Goal: Task Accomplishment & Management: Use online tool/utility

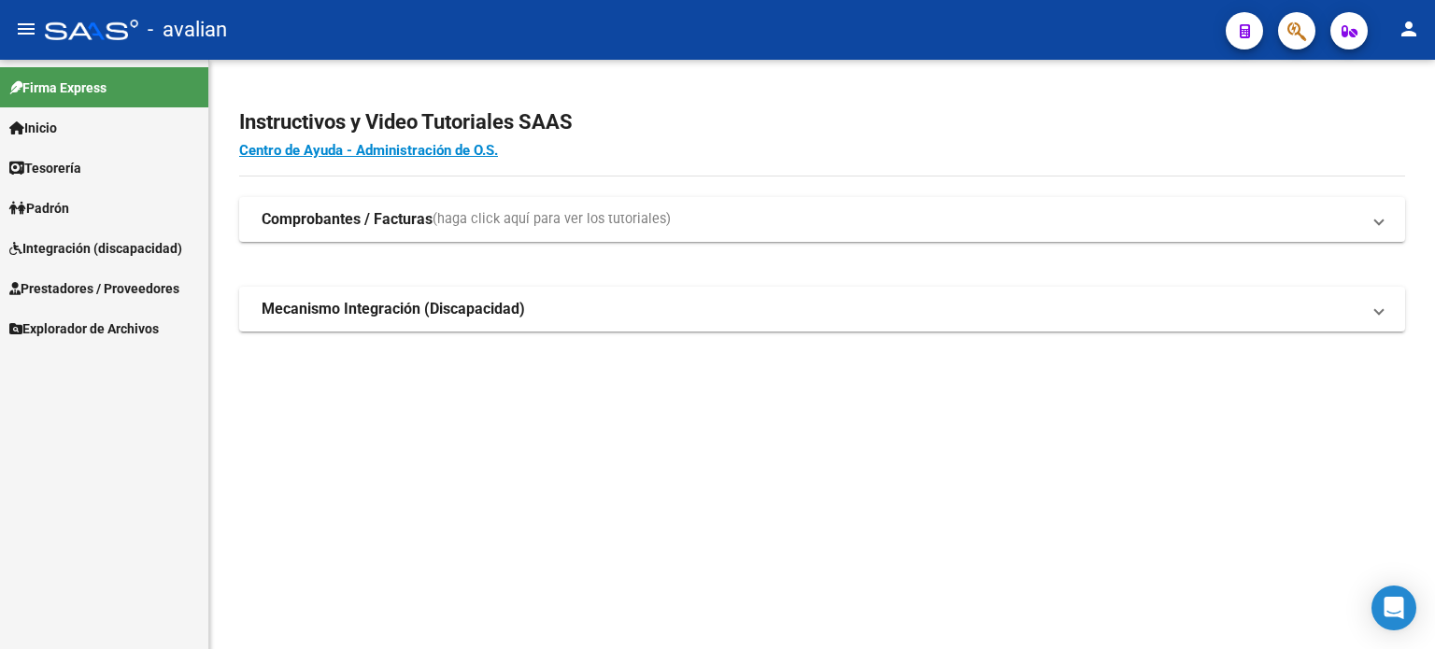
drag, startPoint x: 63, startPoint y: 291, endPoint x: 74, endPoint y: 294, distance: 11.6
click at [63, 291] on span "Prestadores / Proveedores" at bounding box center [94, 288] width 170 height 21
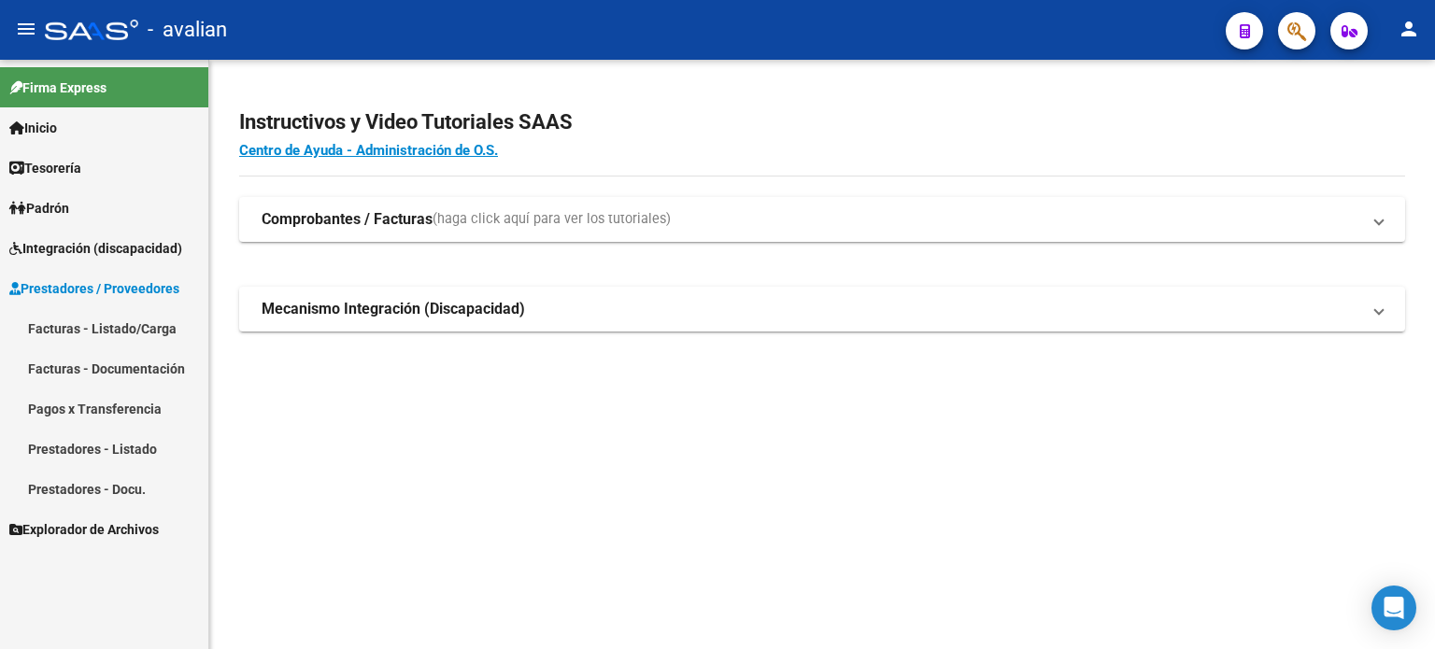
click at [91, 328] on link "Facturas - Listado/Carga" at bounding box center [104, 328] width 208 height 40
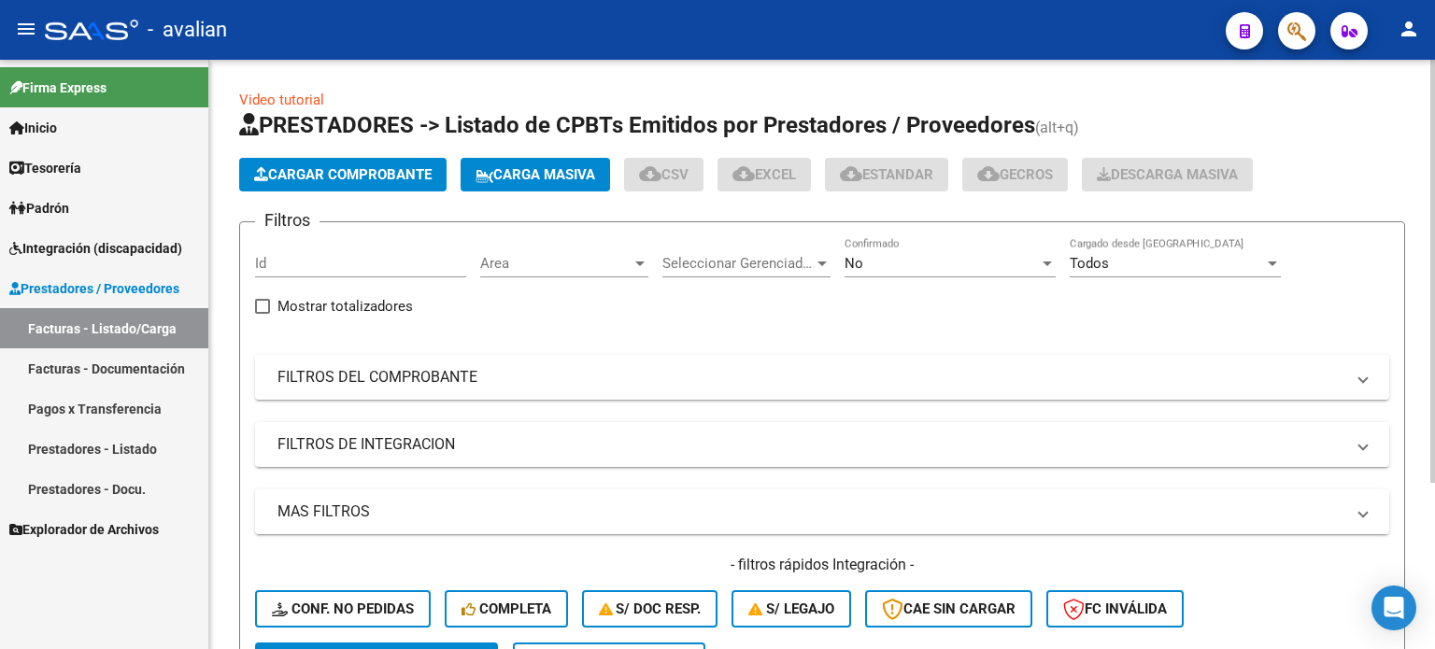
click at [527, 171] on span "Carga Masiva" at bounding box center [535, 174] width 120 height 17
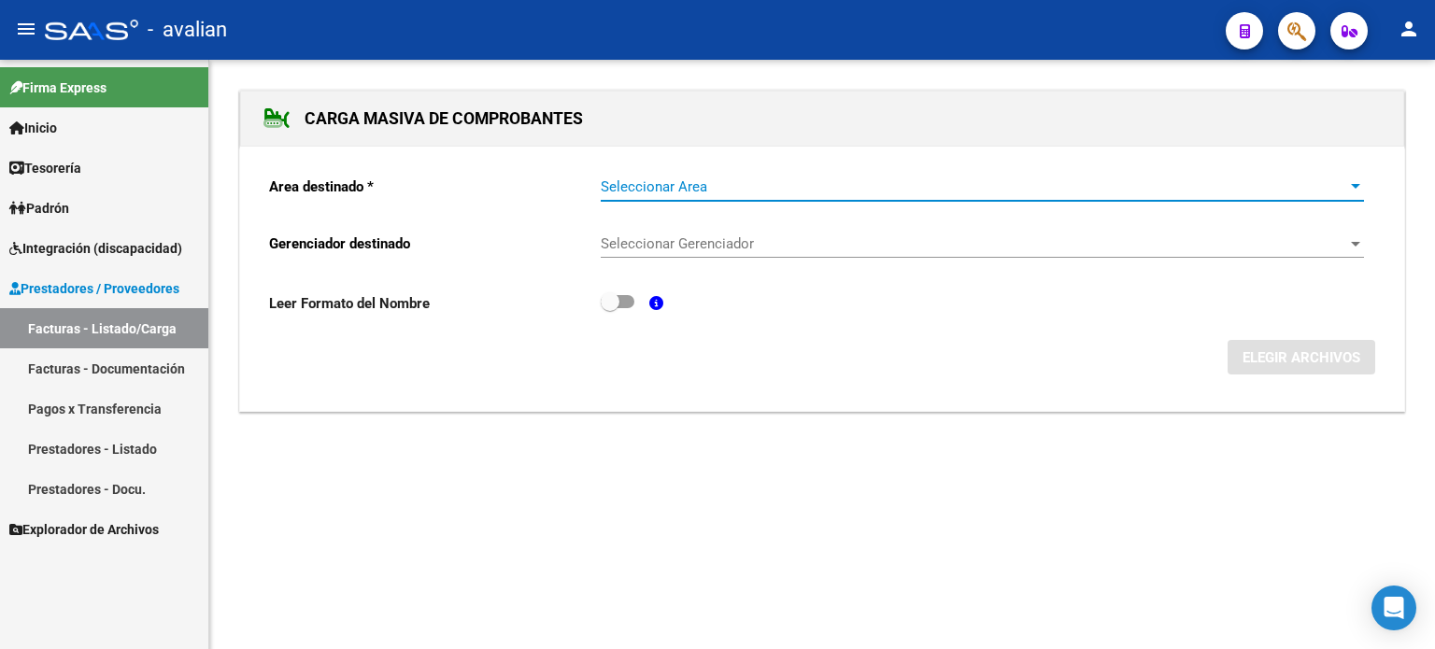
click at [695, 189] on span "Seleccionar Area" at bounding box center [974, 186] width 746 height 17
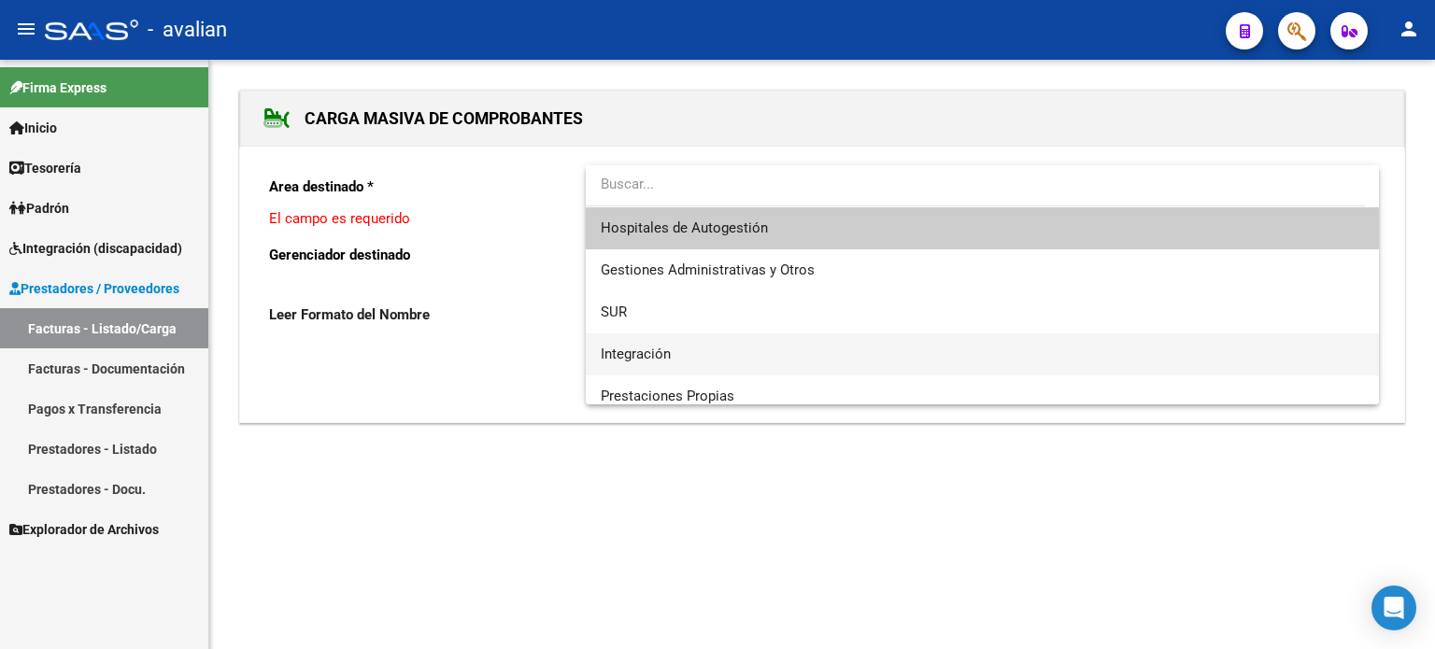
click at [633, 346] on span "Integración" at bounding box center [636, 354] width 70 height 17
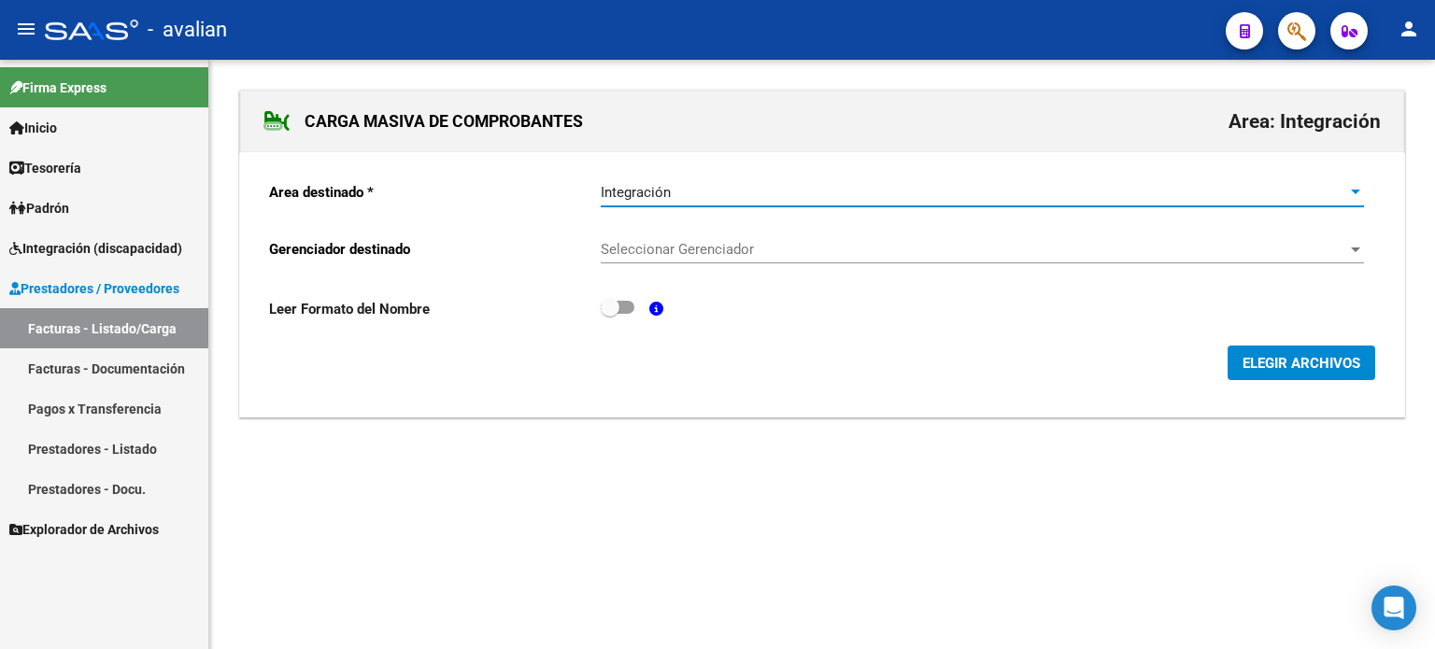
click at [665, 241] on span "Seleccionar Gerenciador" at bounding box center [974, 249] width 746 height 17
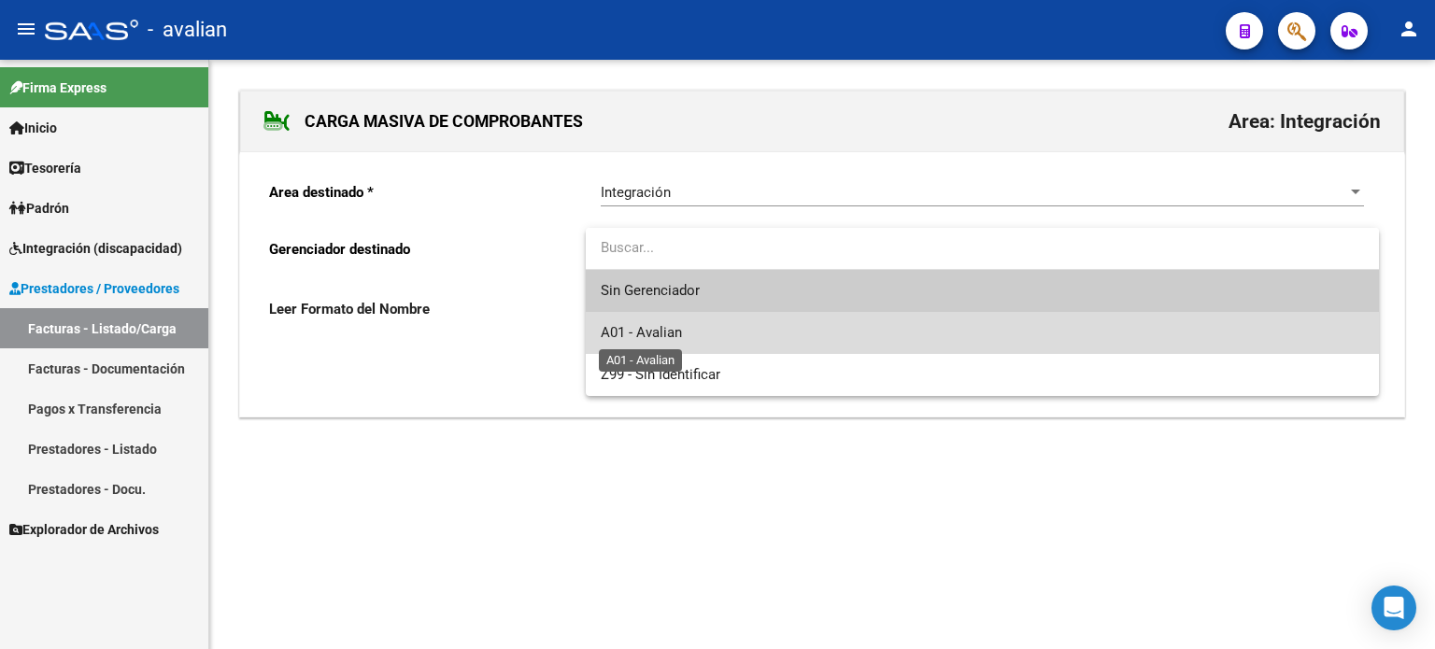
click at [637, 332] on span "A01 - Avalian" at bounding box center [641, 332] width 81 height 17
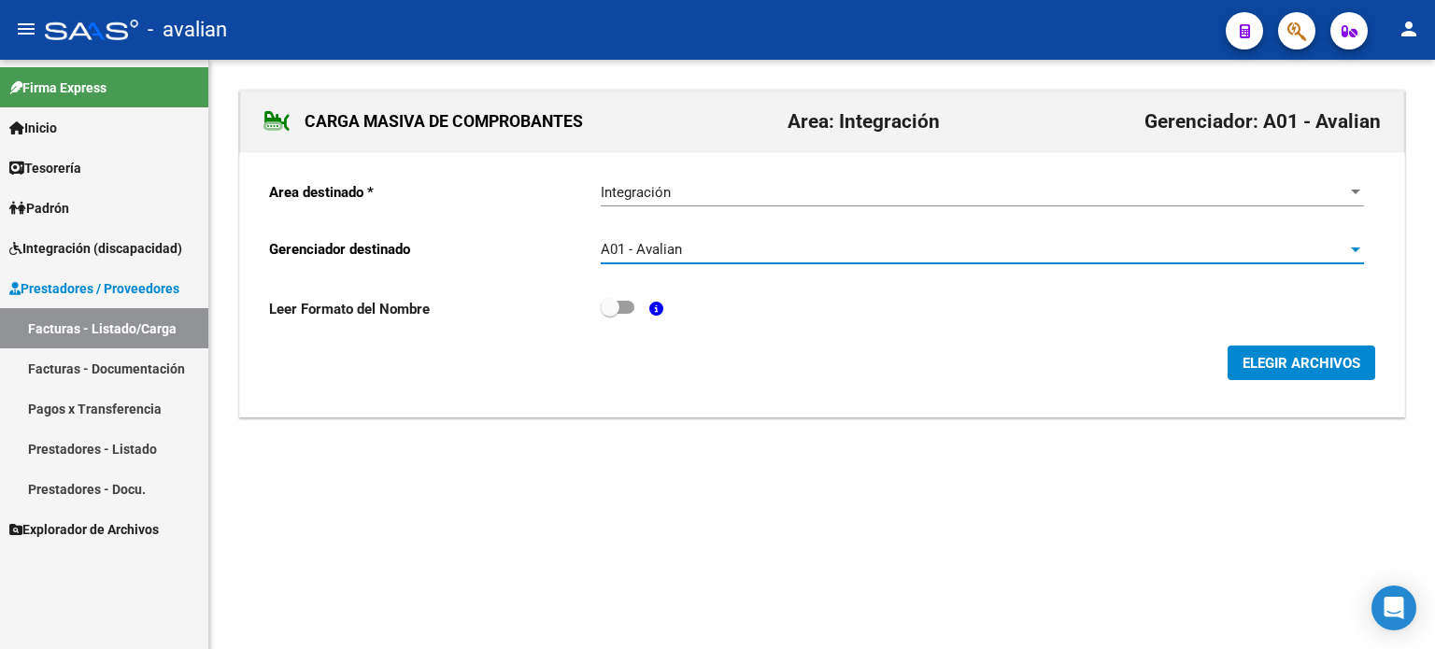
click at [619, 308] on span at bounding box center [618, 307] width 34 height 13
click at [610, 314] on input "checkbox" at bounding box center [609, 314] width 1 height 1
checkbox input "true"
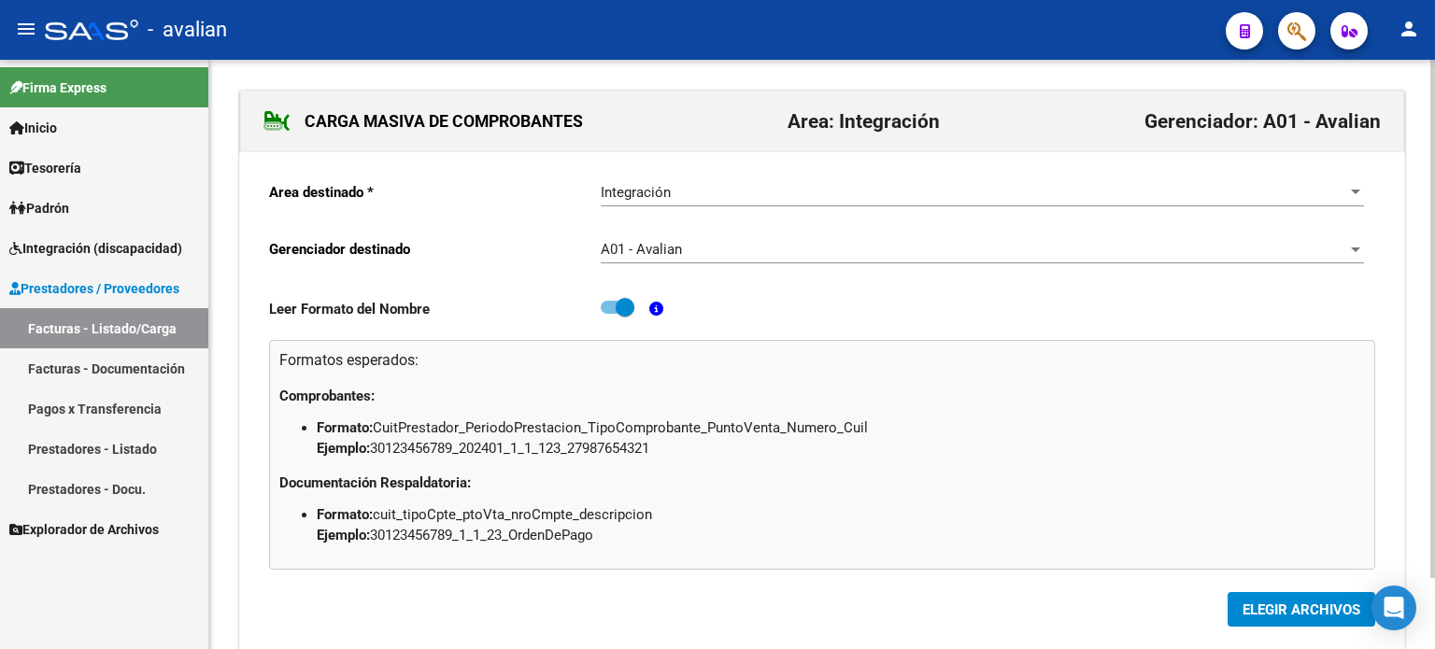
click at [1292, 610] on span "ELEGIR ARCHIVOS" at bounding box center [1301, 610] width 118 height 17
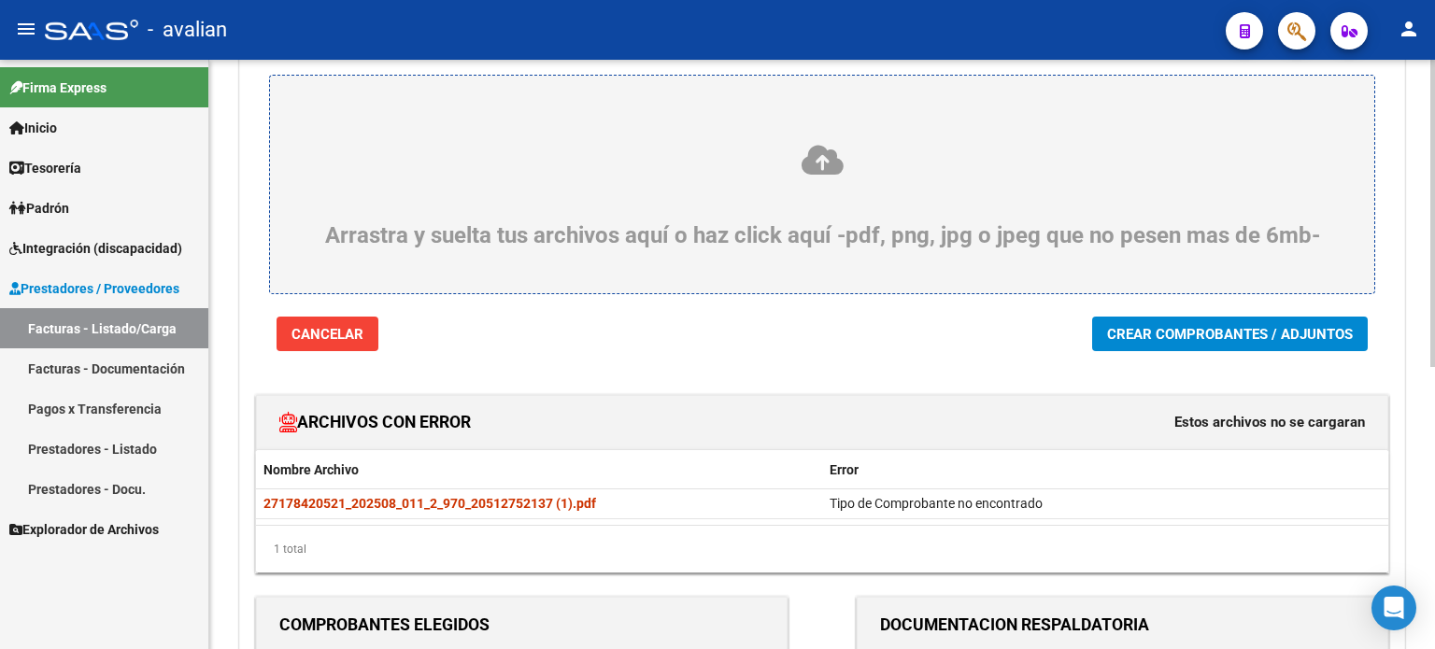
scroll to position [105, 0]
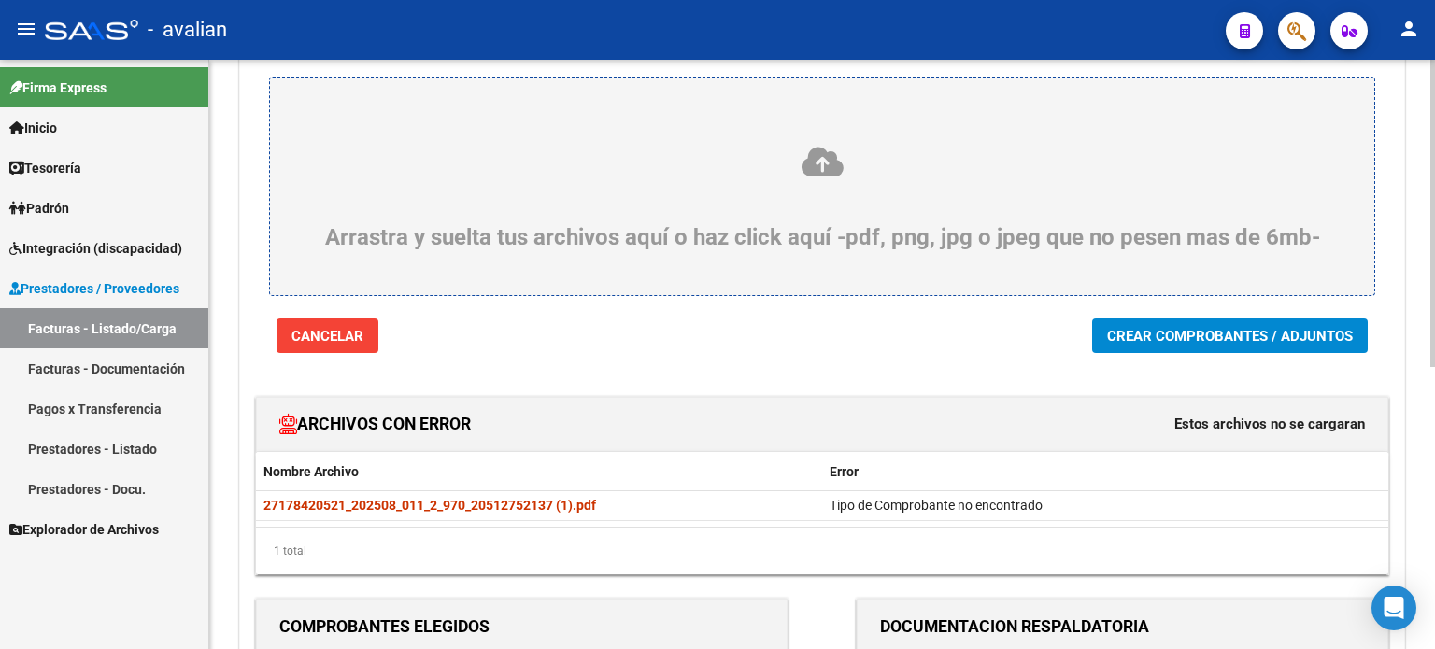
click at [1132, 335] on span "Crear Comprobantes / Adjuntos" at bounding box center [1230, 336] width 246 height 17
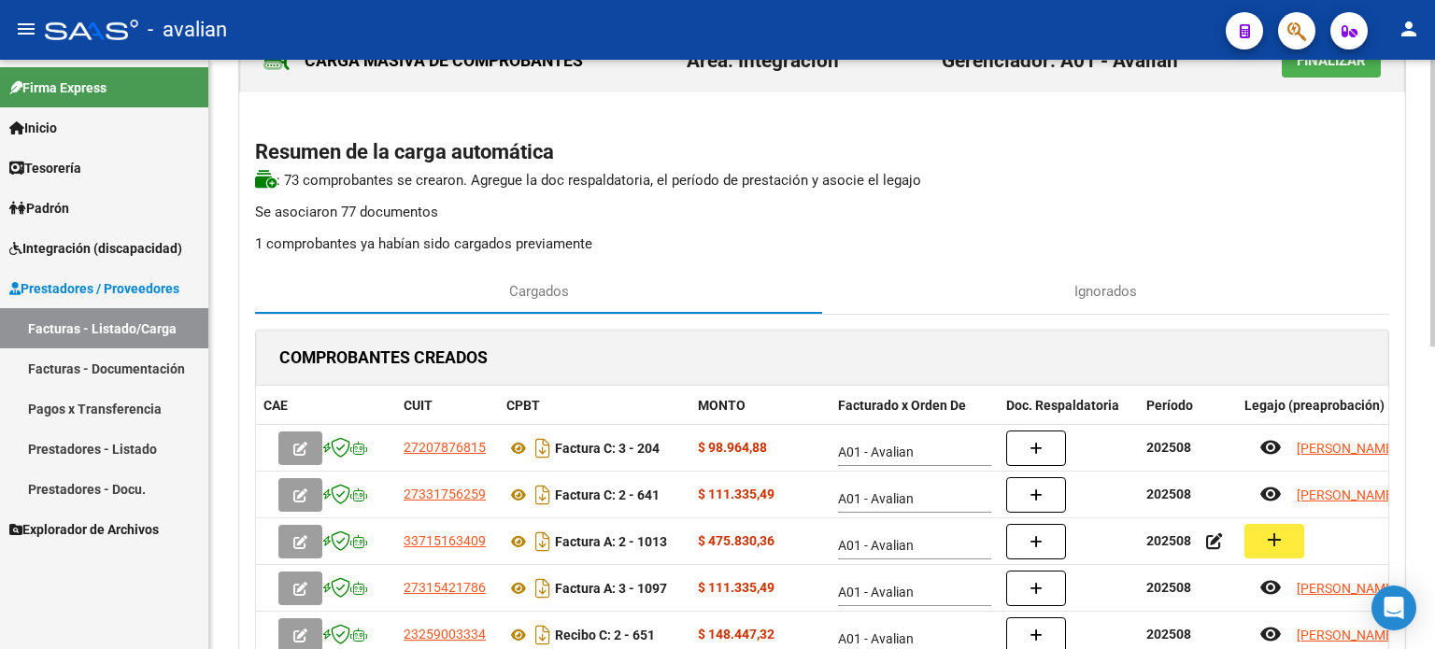
scroll to position [0, 0]
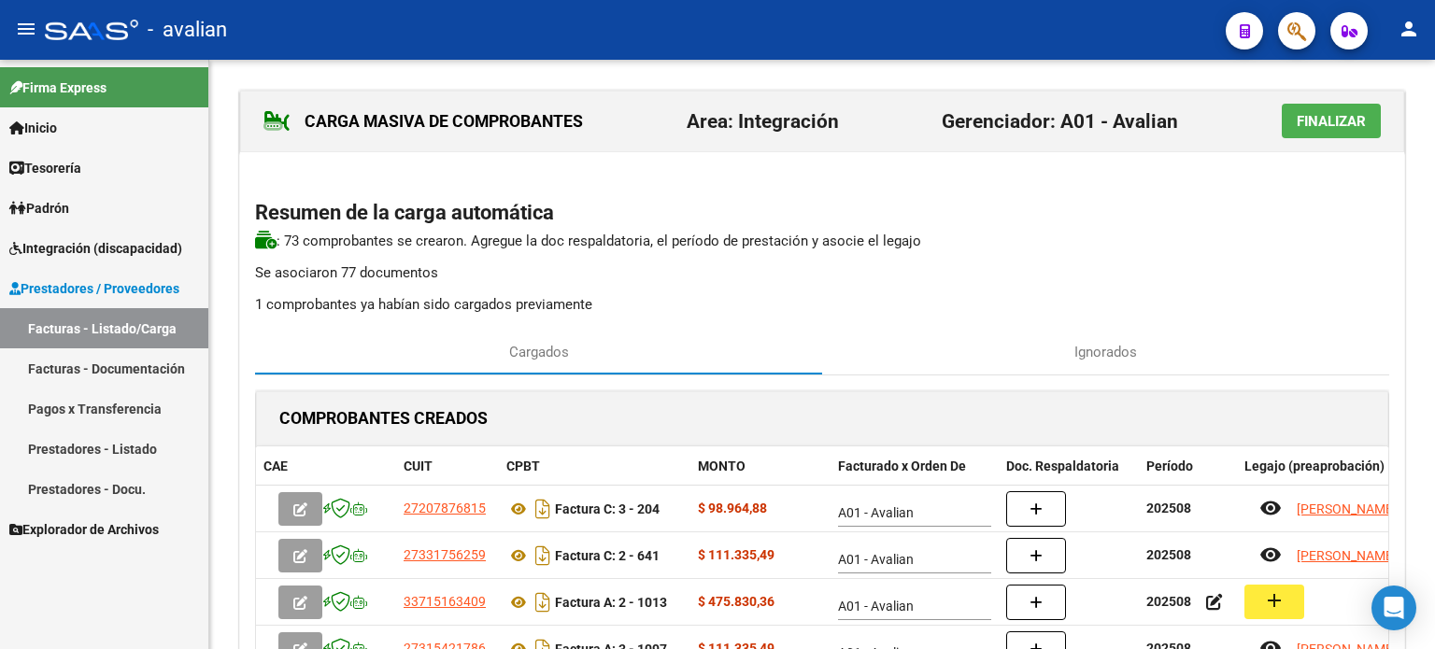
click at [1350, 119] on span "Finalizar" at bounding box center [1331, 121] width 69 height 17
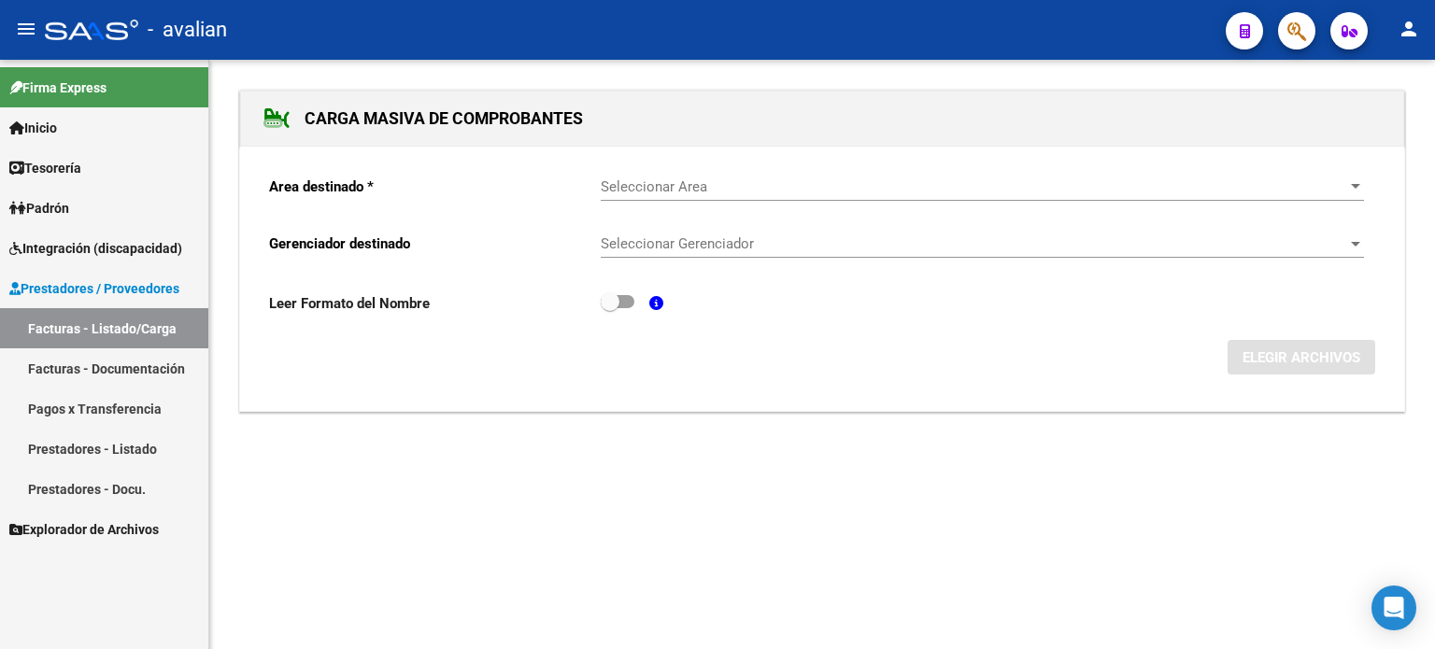
drag, startPoint x: 101, startPoint y: 314, endPoint x: 215, endPoint y: 338, distance: 116.5
click at [103, 313] on link "Facturas - Listado/Carga" at bounding box center [104, 328] width 208 height 40
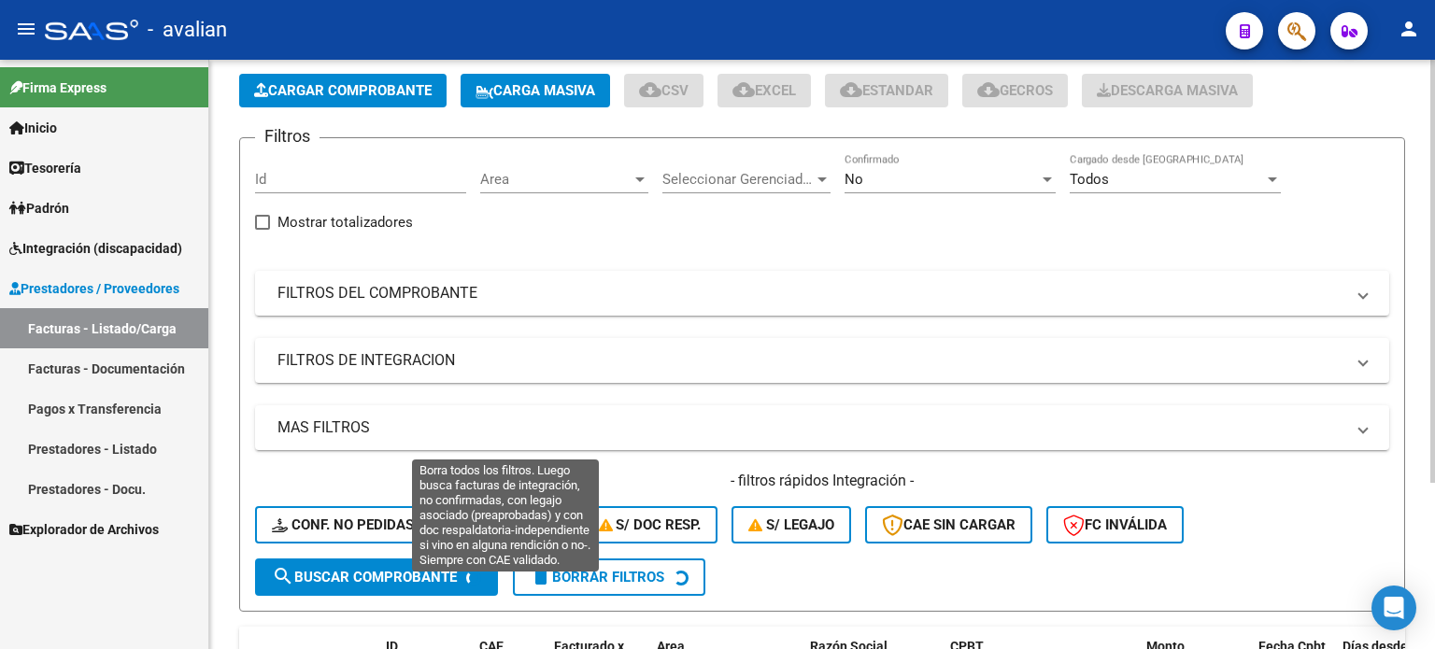
scroll to position [187, 0]
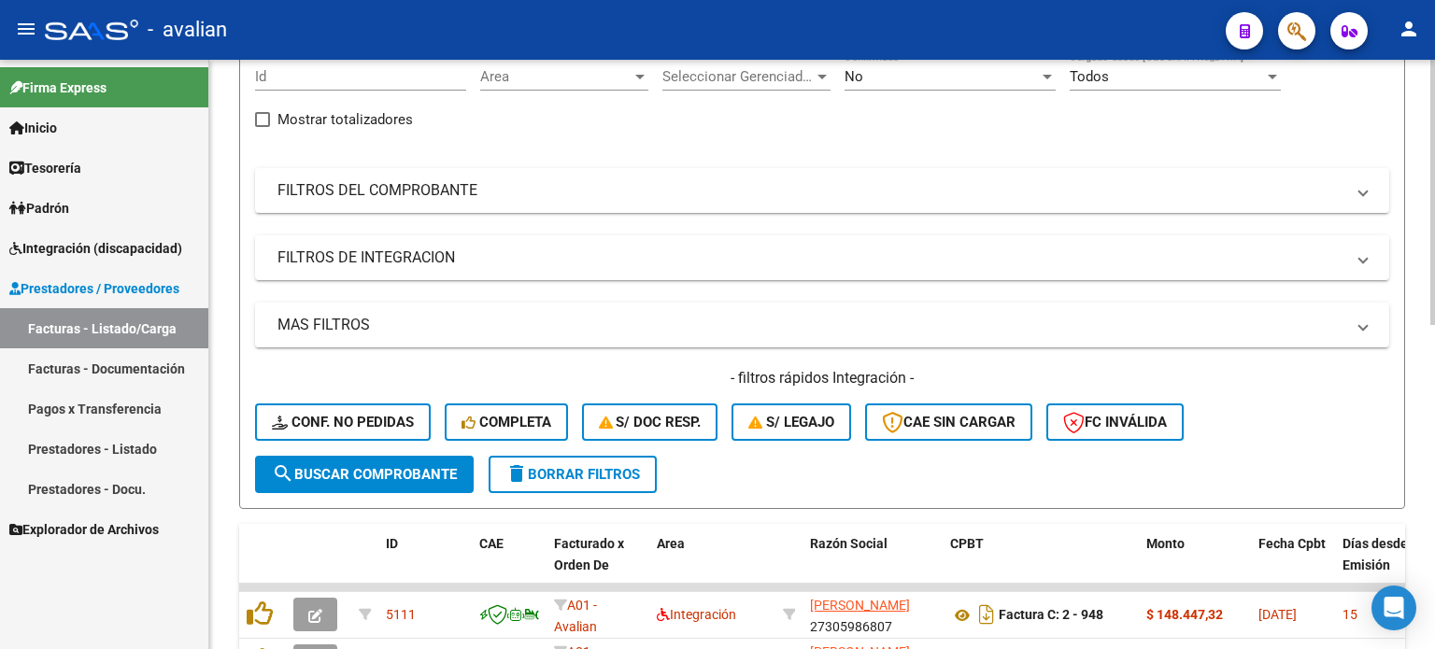
click at [598, 475] on span "delete Borrar Filtros" at bounding box center [572, 474] width 135 height 17
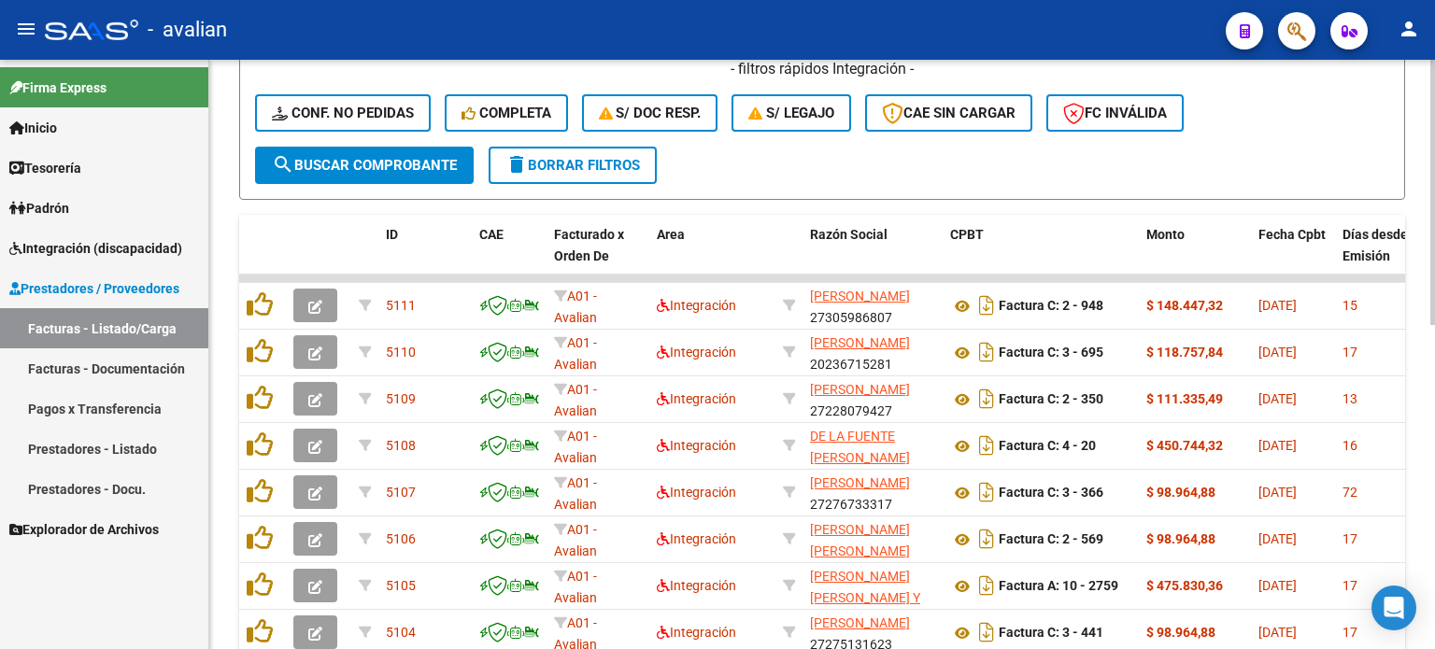
scroll to position [471, 0]
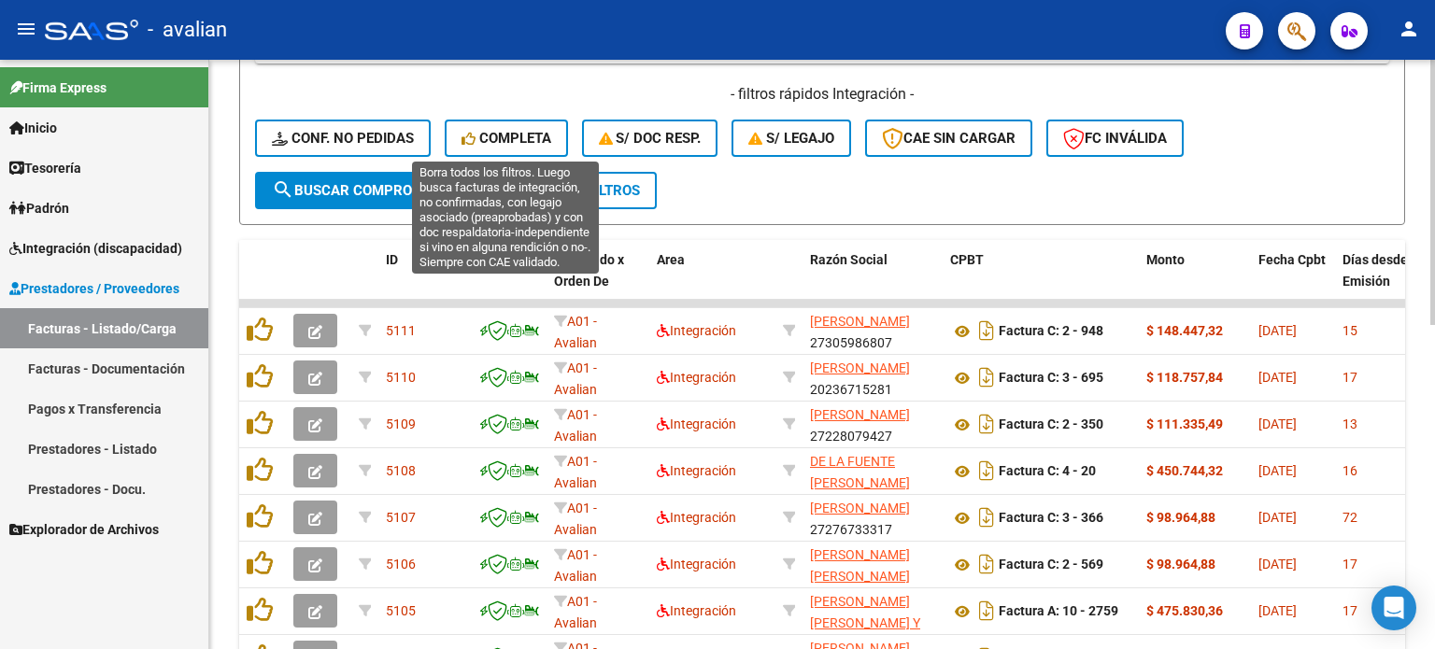
click at [484, 135] on span "Completa" at bounding box center [506, 138] width 90 height 17
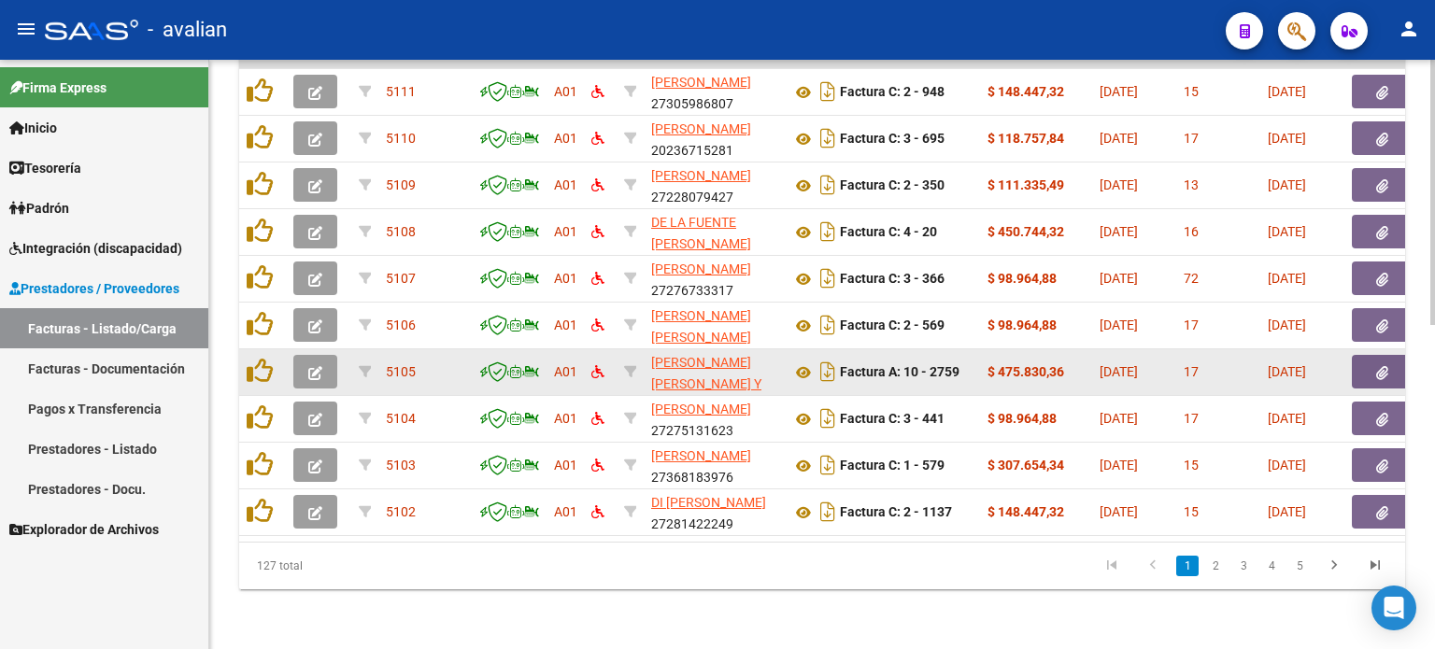
scroll to position [408, 0]
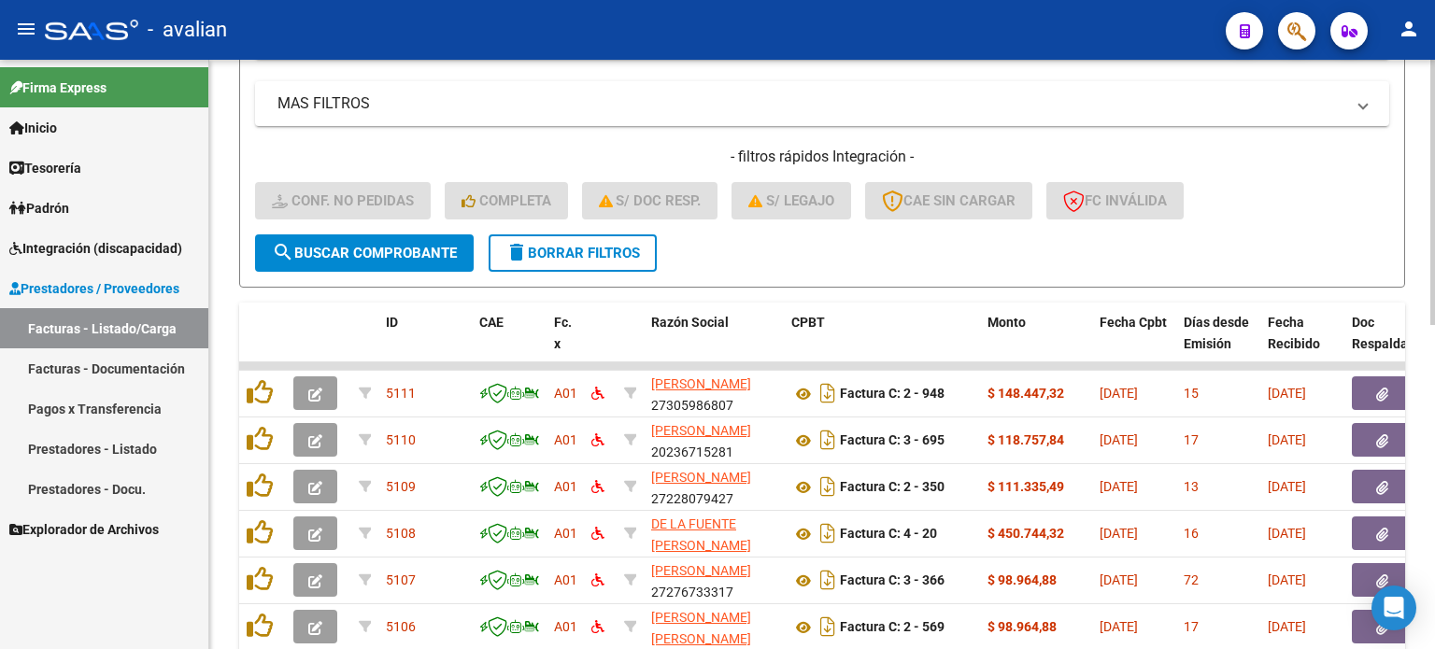
click at [615, 245] on span "delete Borrar Filtros" at bounding box center [572, 253] width 135 height 17
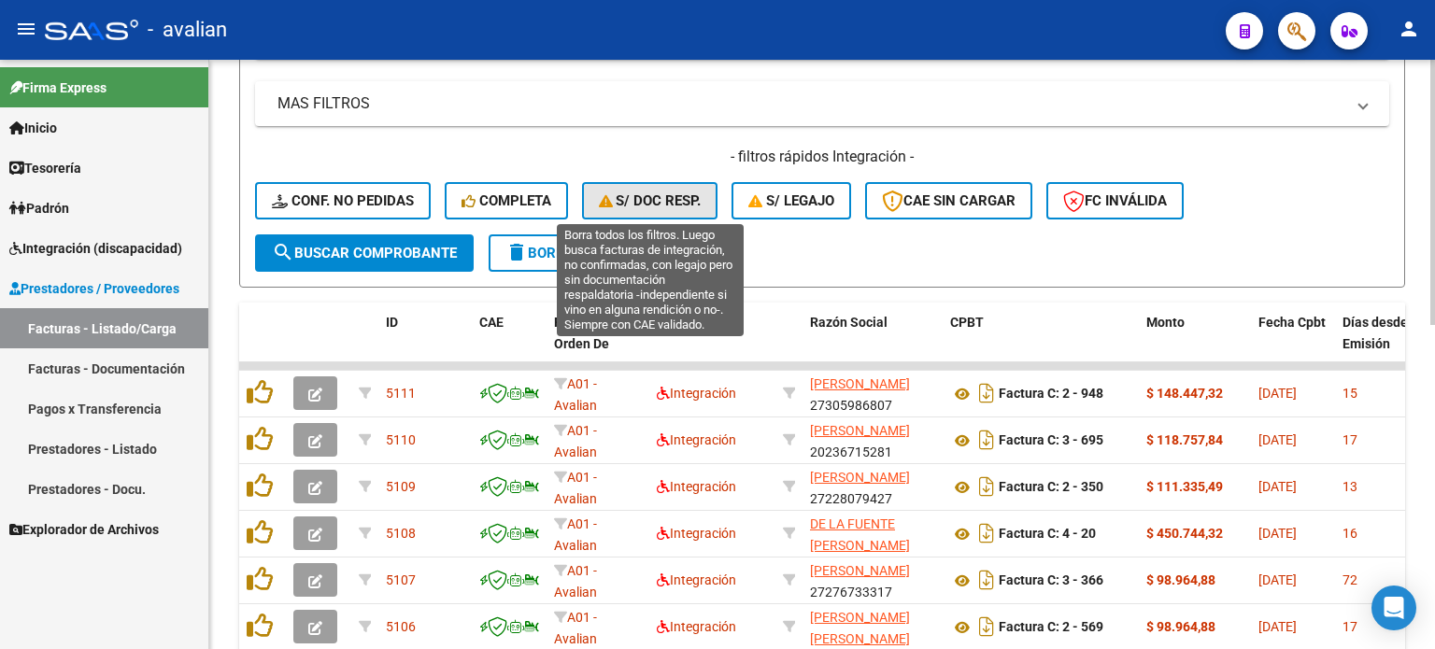
click at [673, 208] on button "S/ Doc Resp." at bounding box center [650, 200] width 136 height 37
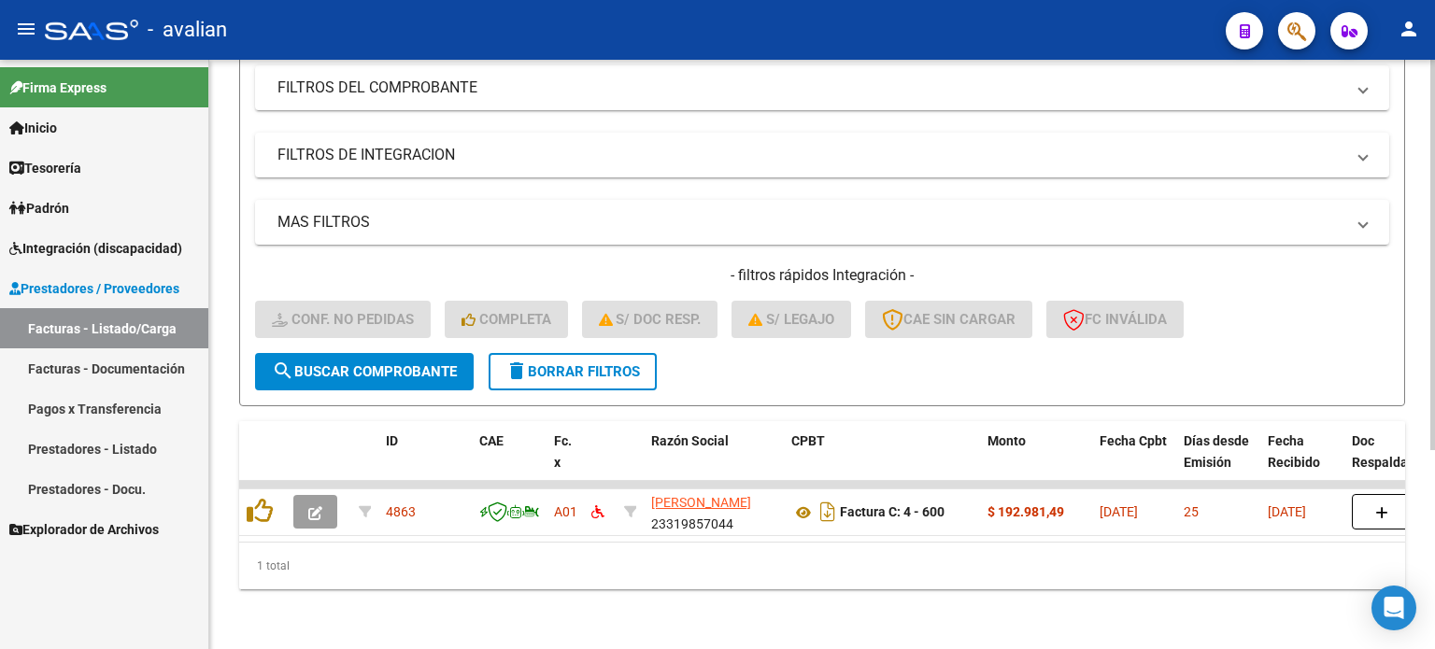
click at [549, 363] on span "delete Borrar Filtros" at bounding box center [572, 371] width 135 height 17
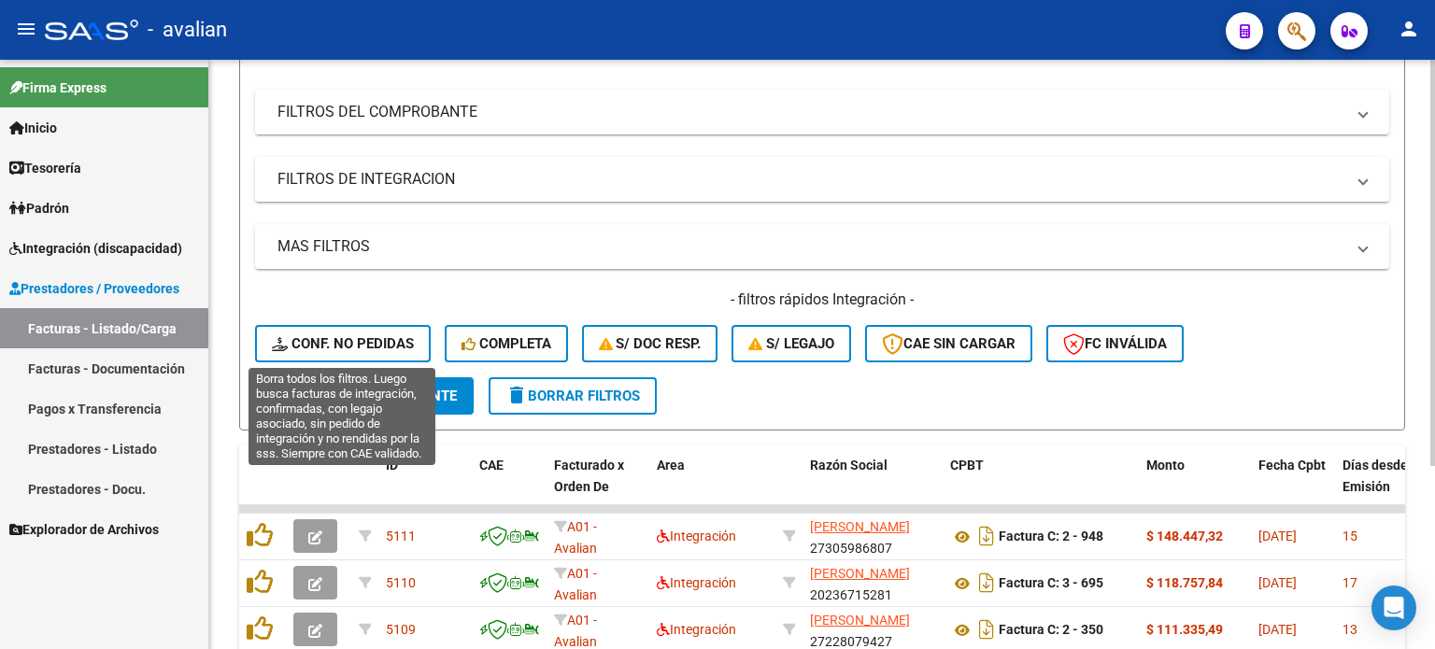
scroll to position [300, 0]
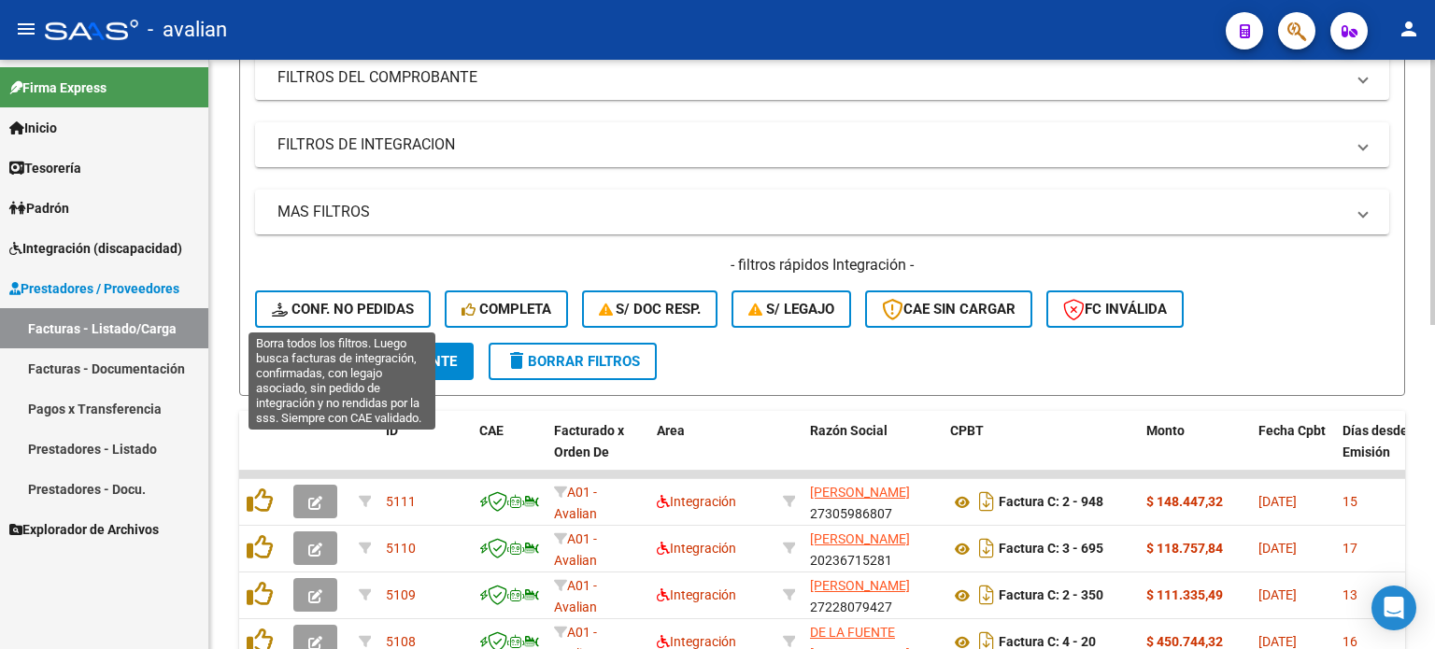
click at [346, 306] on span "Conf. no pedidas" at bounding box center [343, 309] width 142 height 17
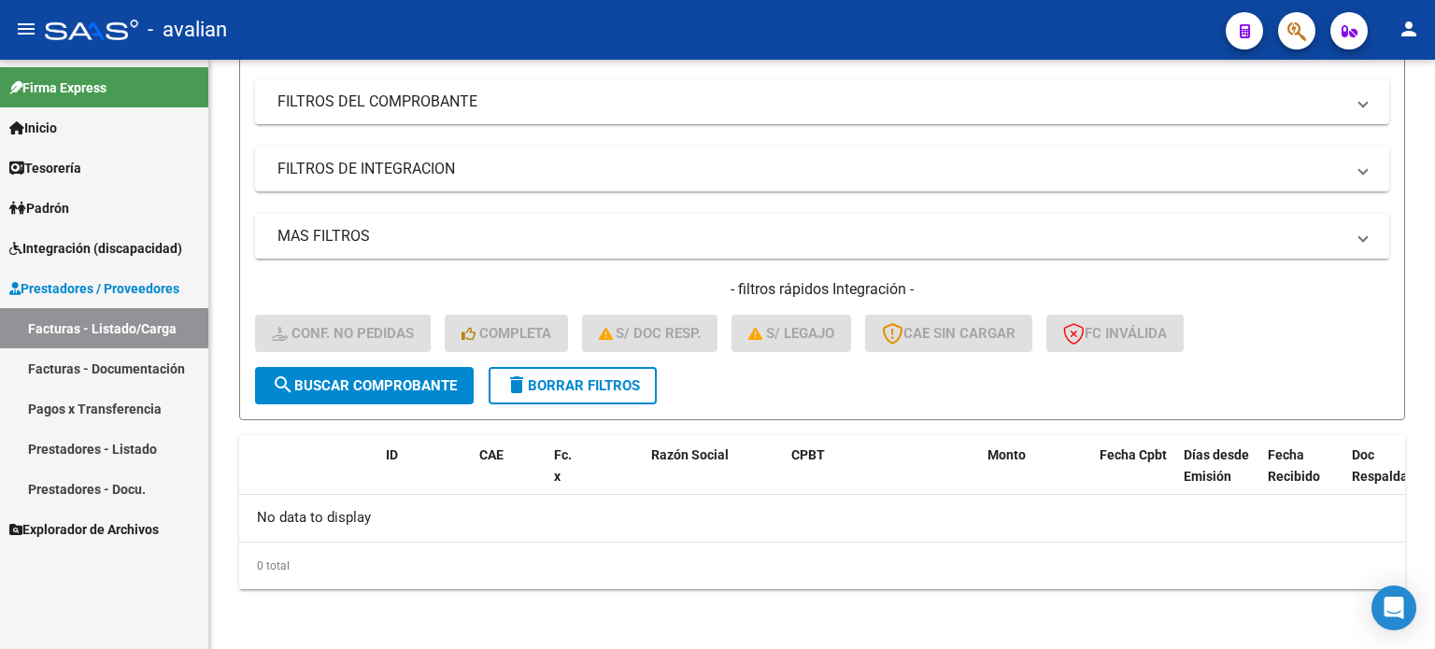
scroll to position [272, 0]
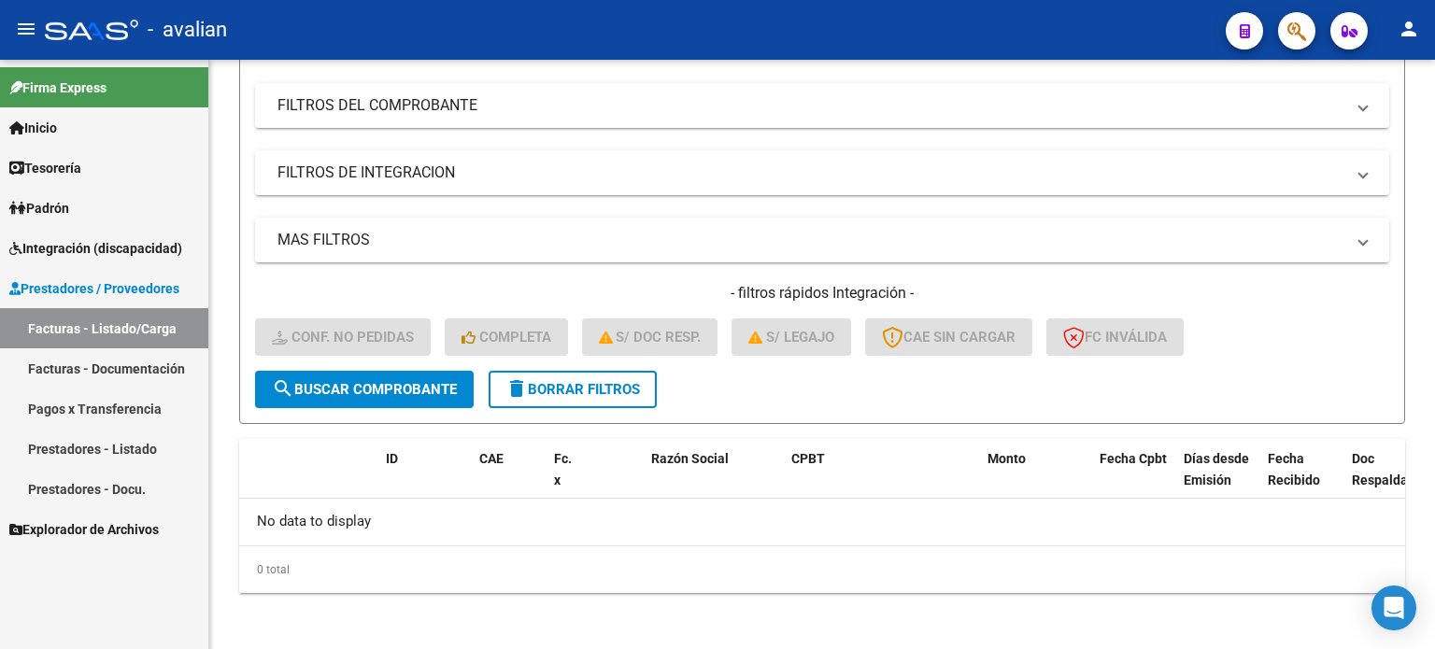
click at [55, 249] on span "Integración (discapacidad)" at bounding box center [95, 248] width 173 height 21
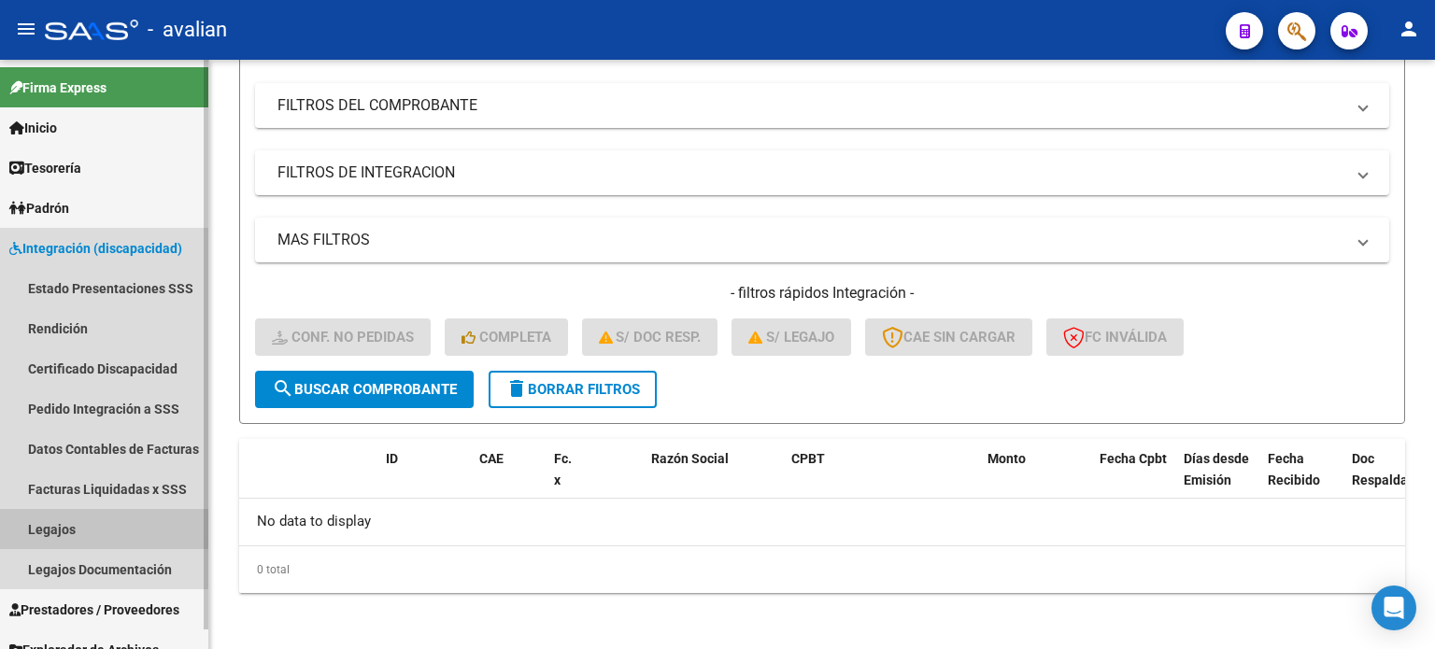
click at [39, 526] on link "Legajos" at bounding box center [104, 529] width 208 height 40
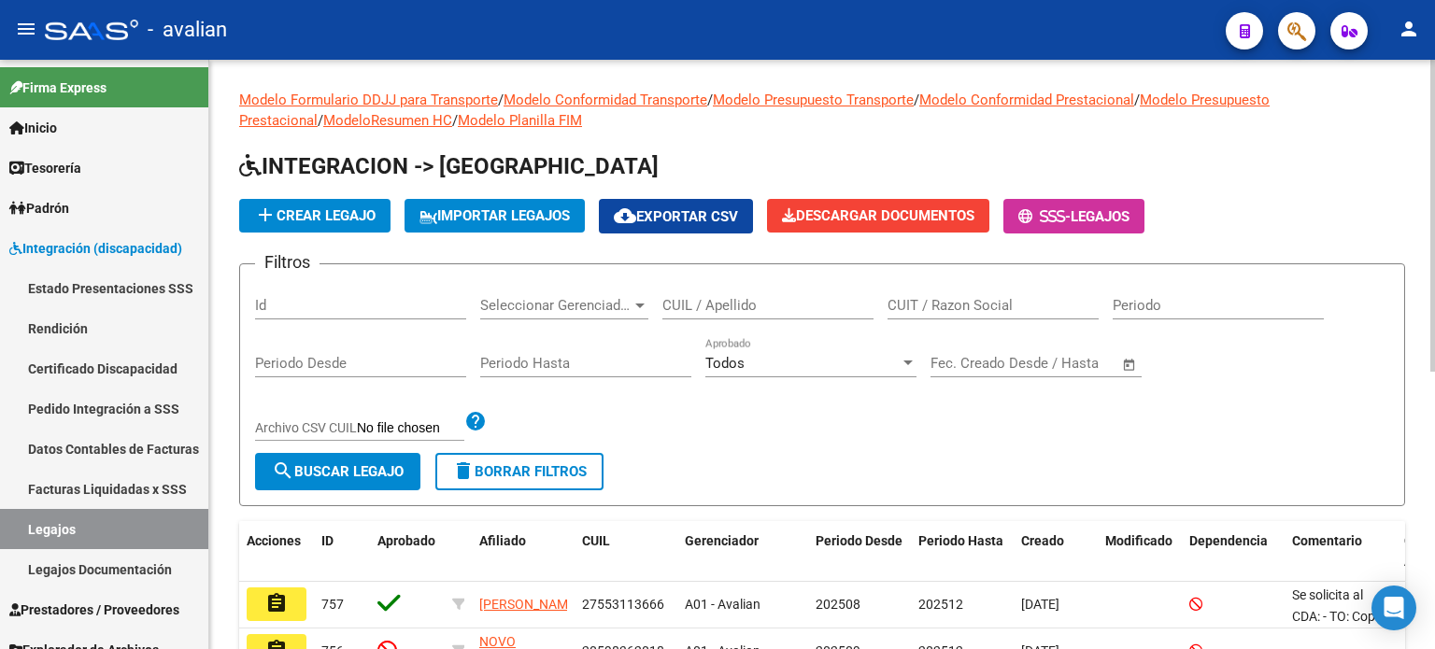
click at [691, 311] on input "CUIL / Apellido" at bounding box center [767, 305] width 211 height 17
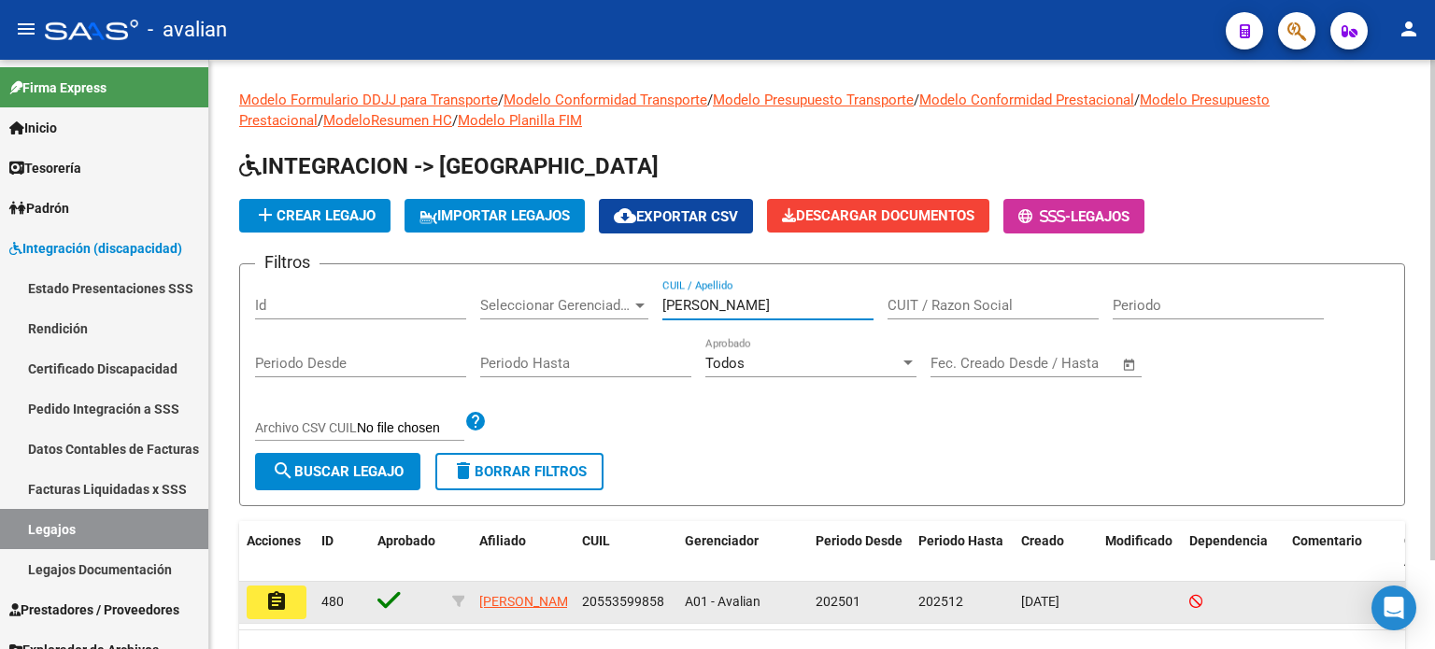
type input "[PERSON_NAME]"
click at [276, 619] on button "assignment" at bounding box center [277, 603] width 60 height 34
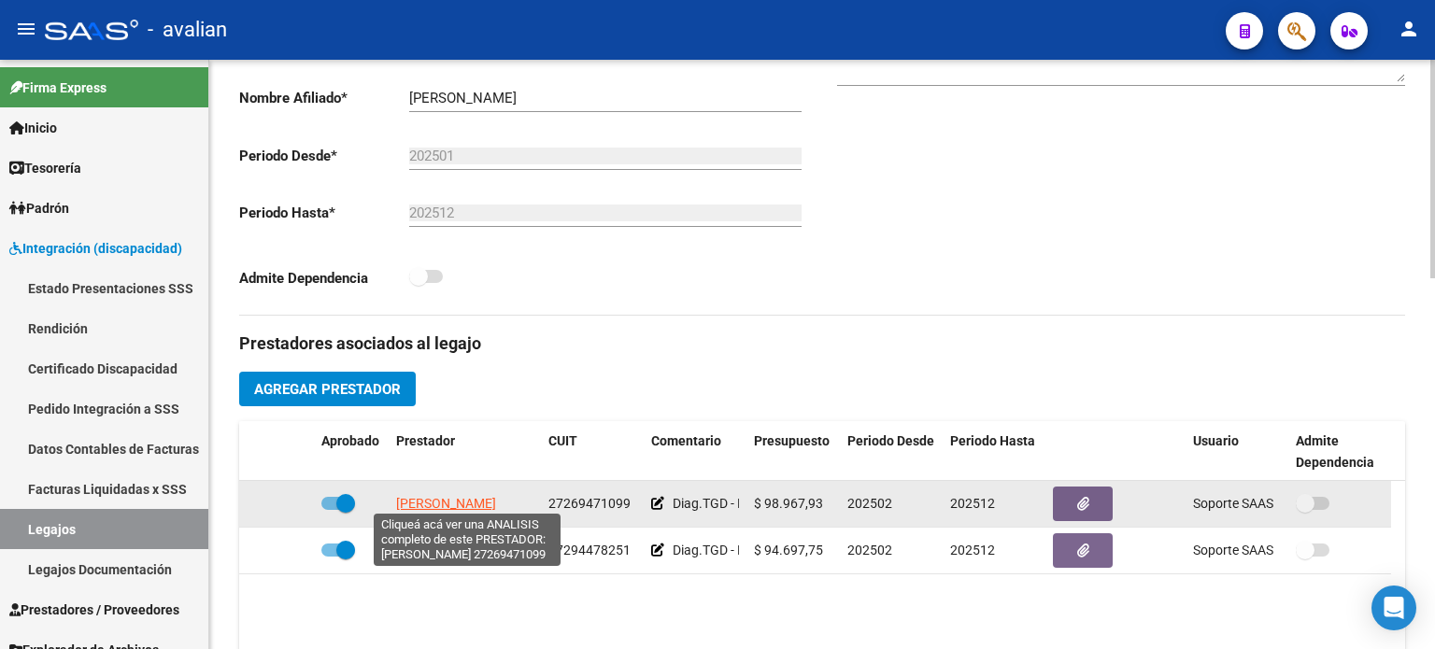
scroll to position [435, 0]
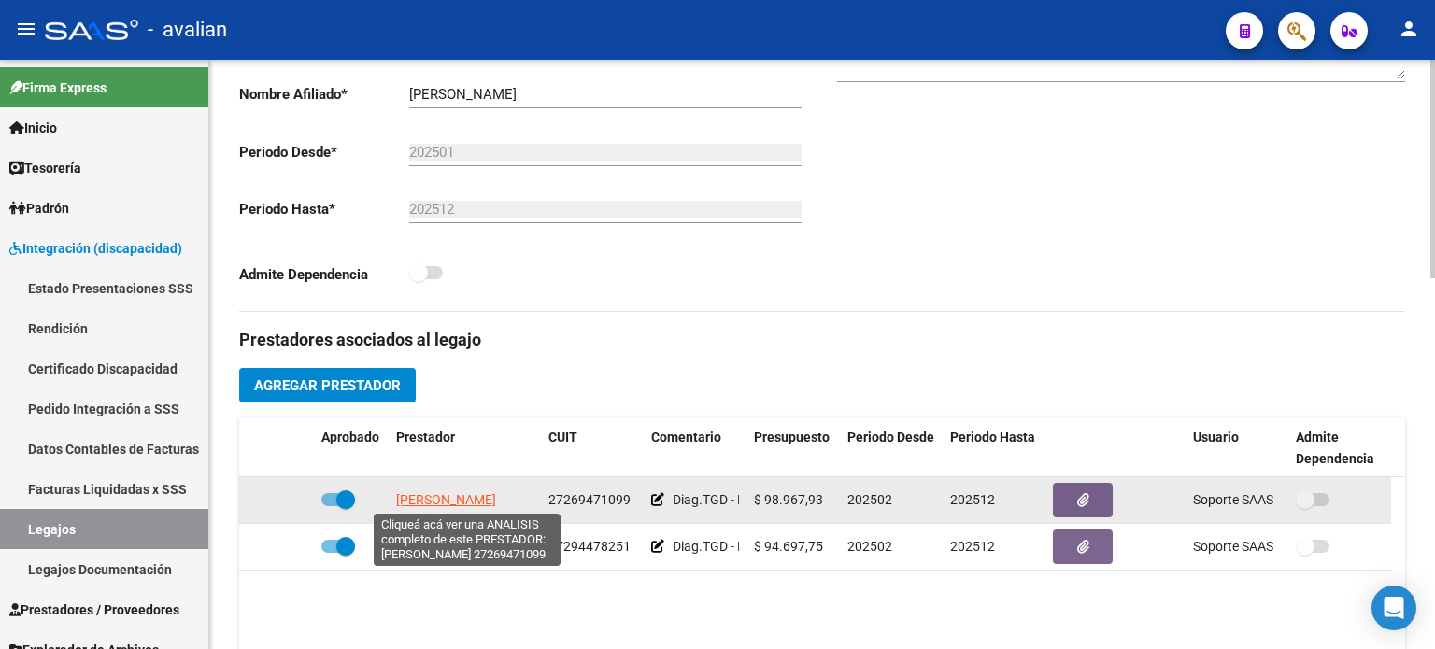
click at [435, 497] on span "[PERSON_NAME]" at bounding box center [446, 499] width 100 height 15
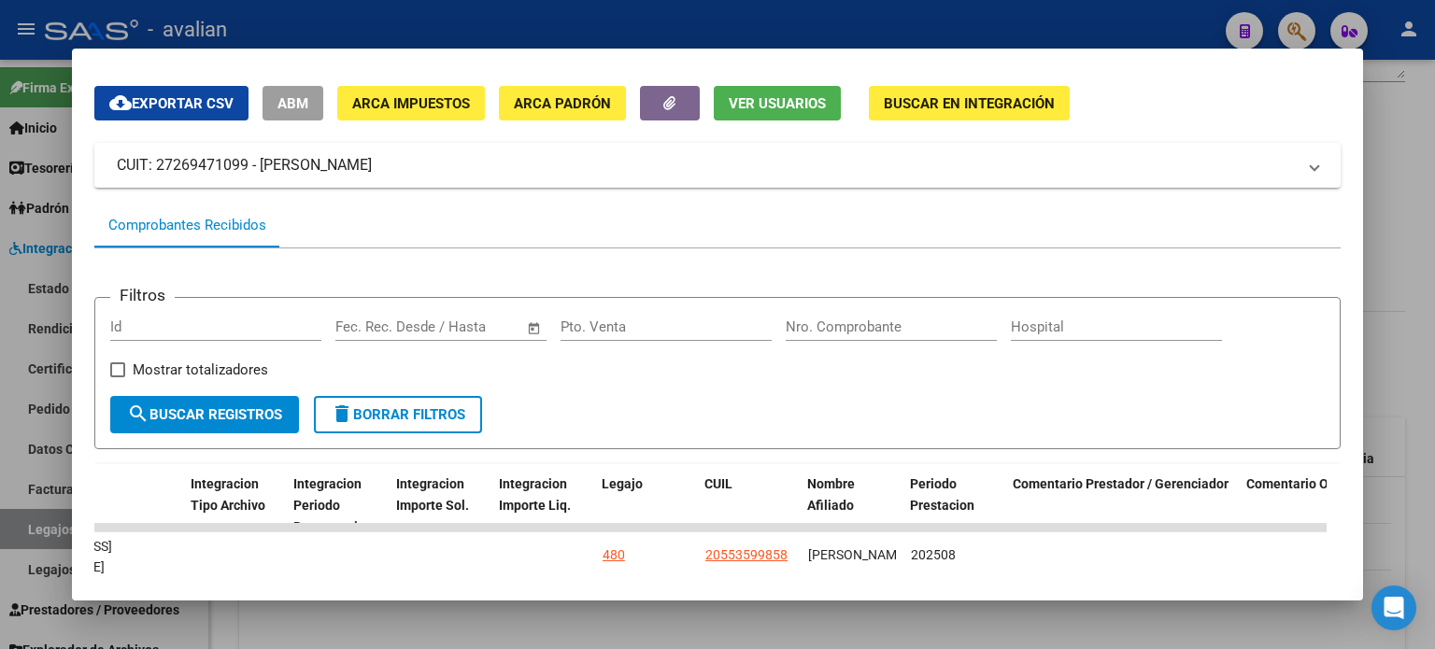
scroll to position [0, 0]
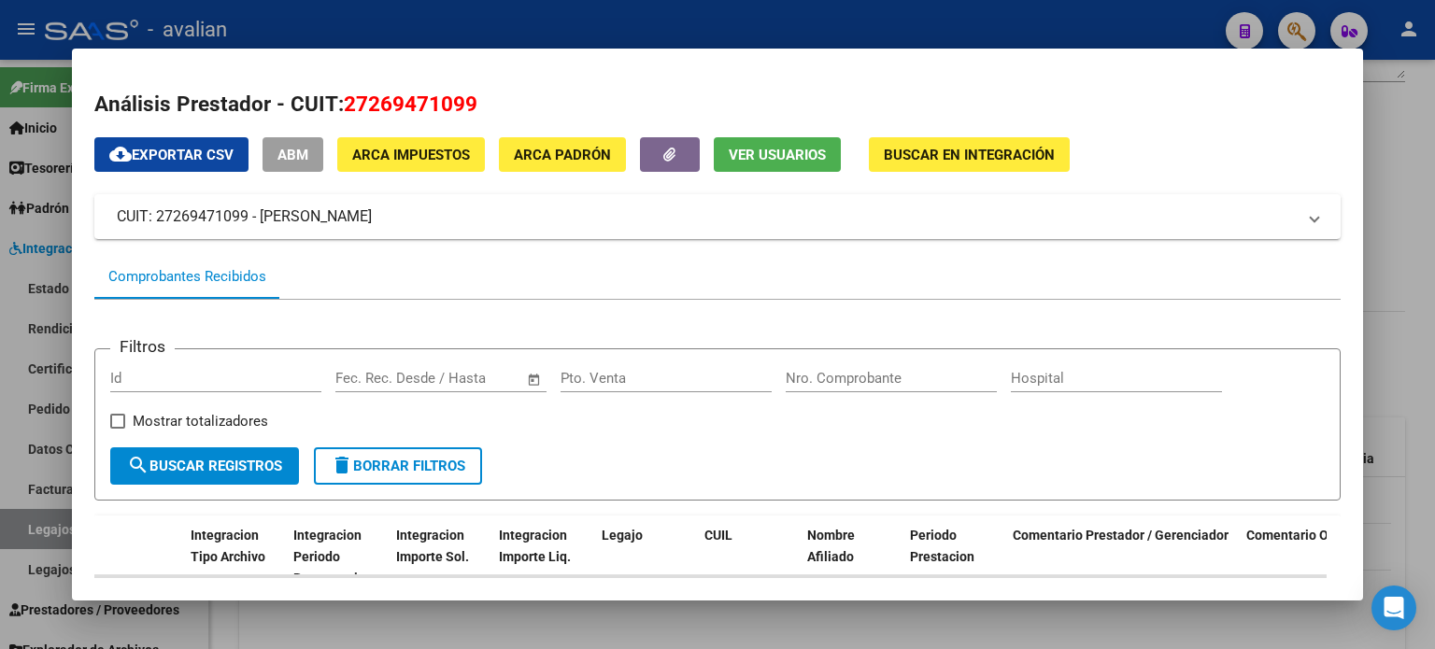
click at [549, 87] on mat-dialog-content "Análisis Prestador - CUIT: 27269471099 cloud_download Exportar CSV ABM ARCA Imp…" at bounding box center [717, 324] width 1291 height 507
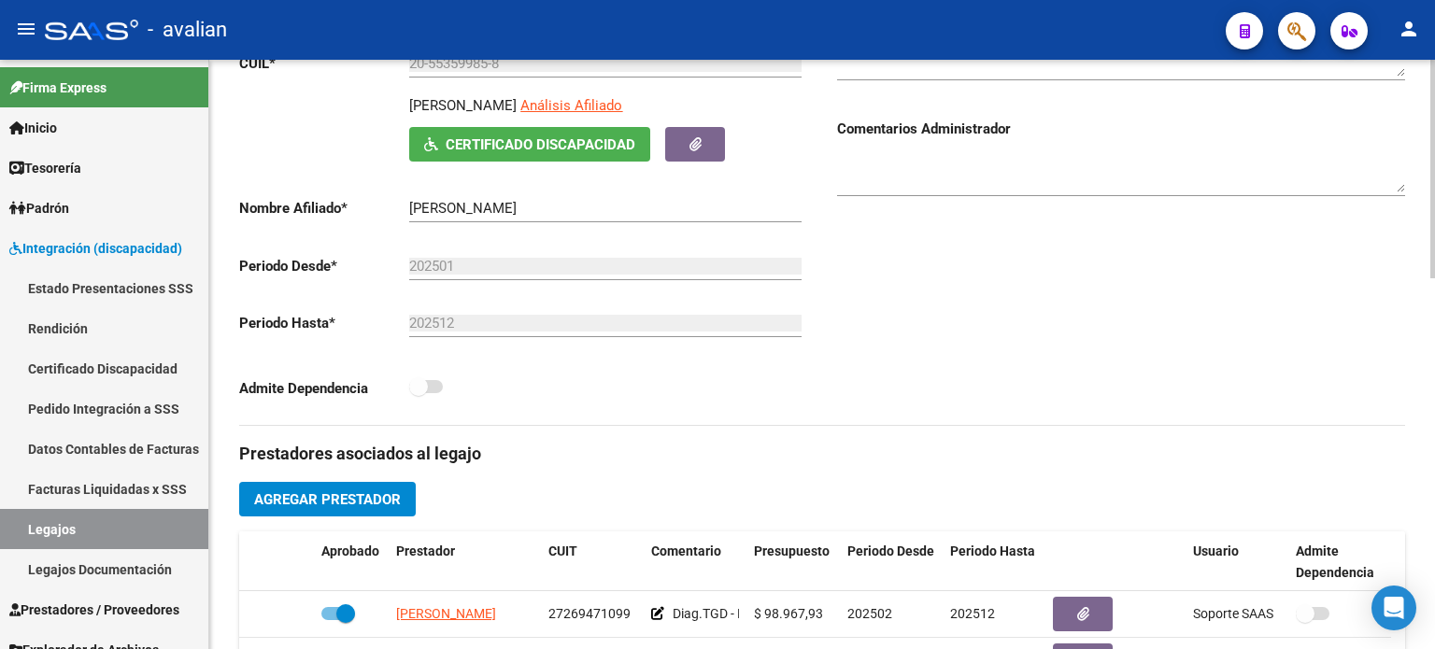
scroll to position [311, 0]
